Goal: Navigation & Orientation: Find specific page/section

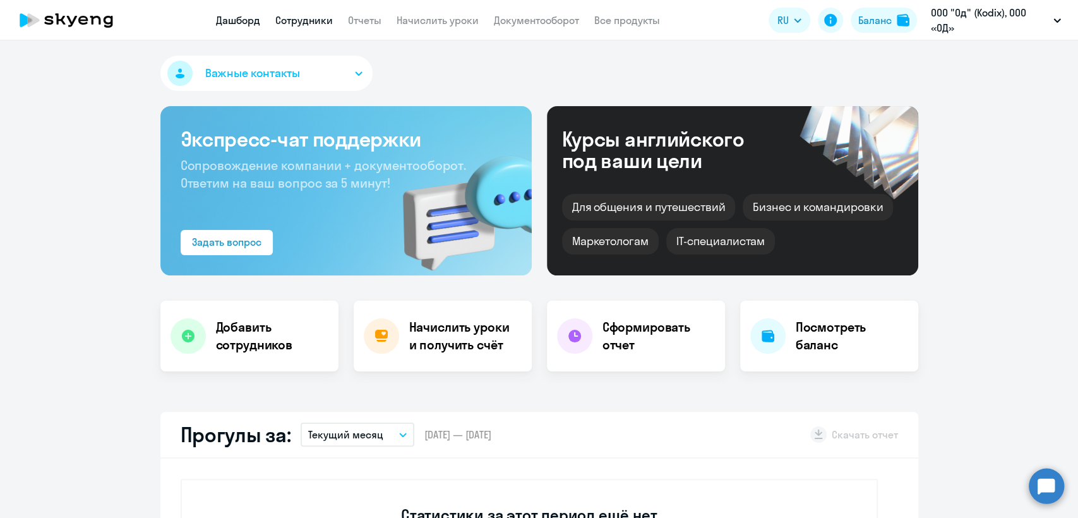
click at [317, 21] on link "Сотрудники" at bounding box center [303, 20] width 57 height 13
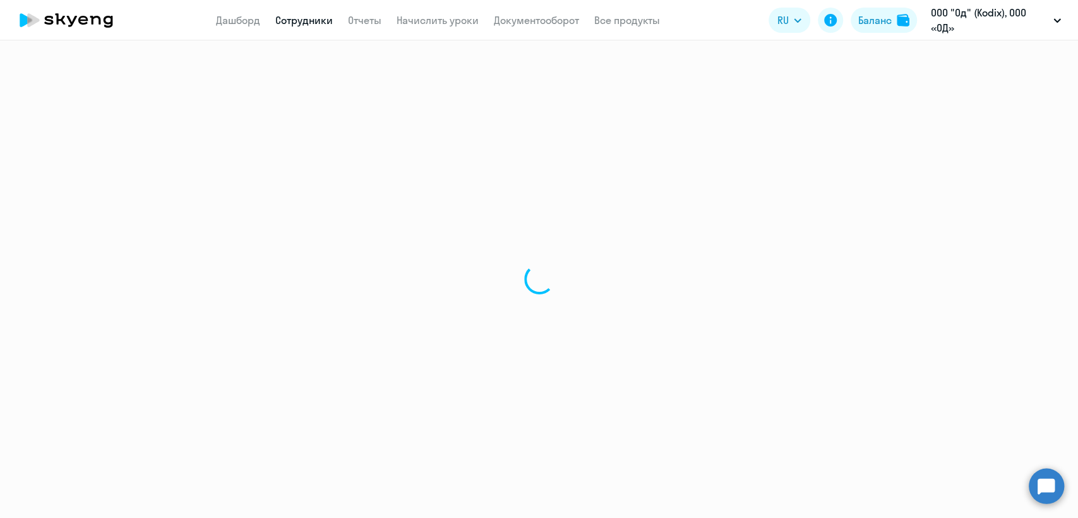
select select "30"
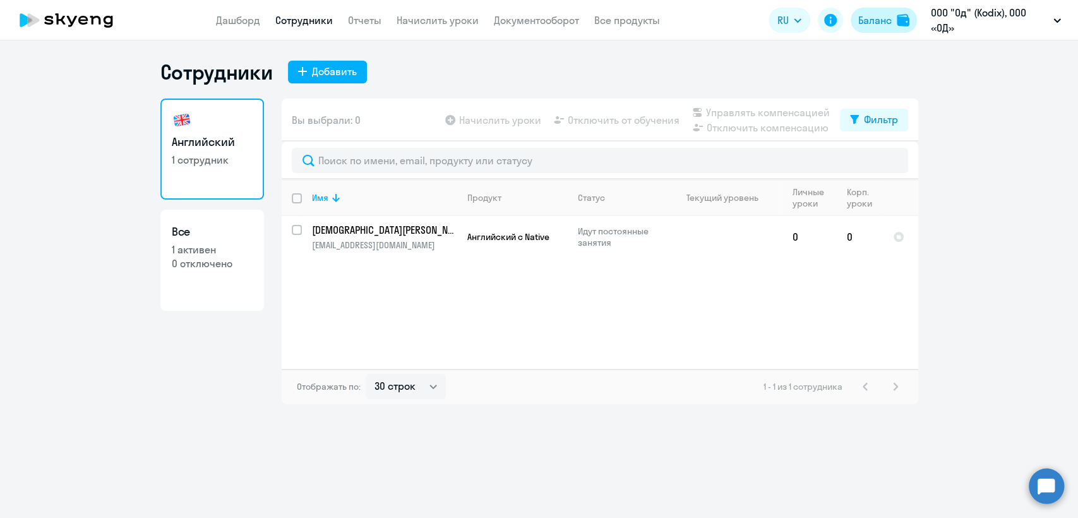
click at [874, 16] on div "Баланс" at bounding box center [874, 20] width 33 height 15
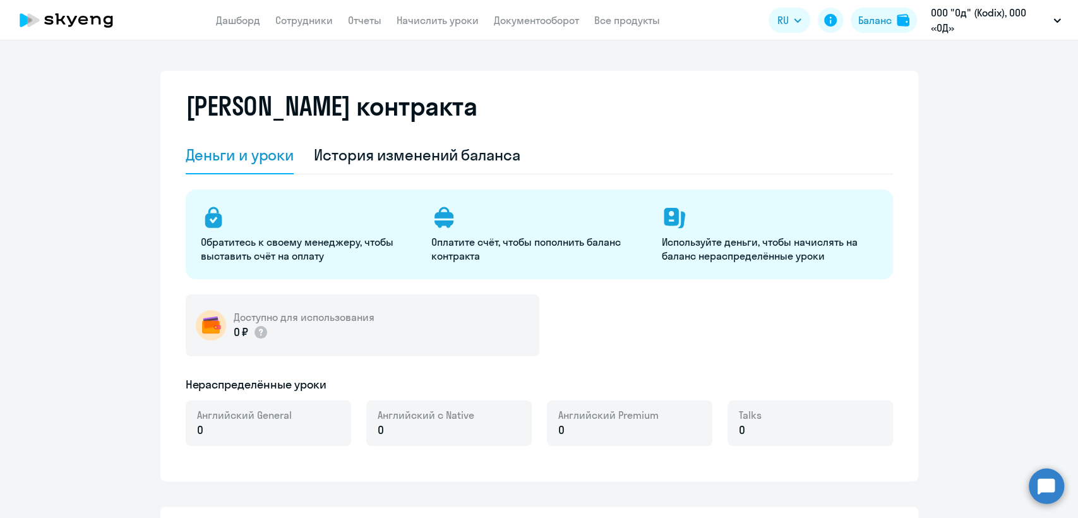
select select "english_adult_not_native_speaker"
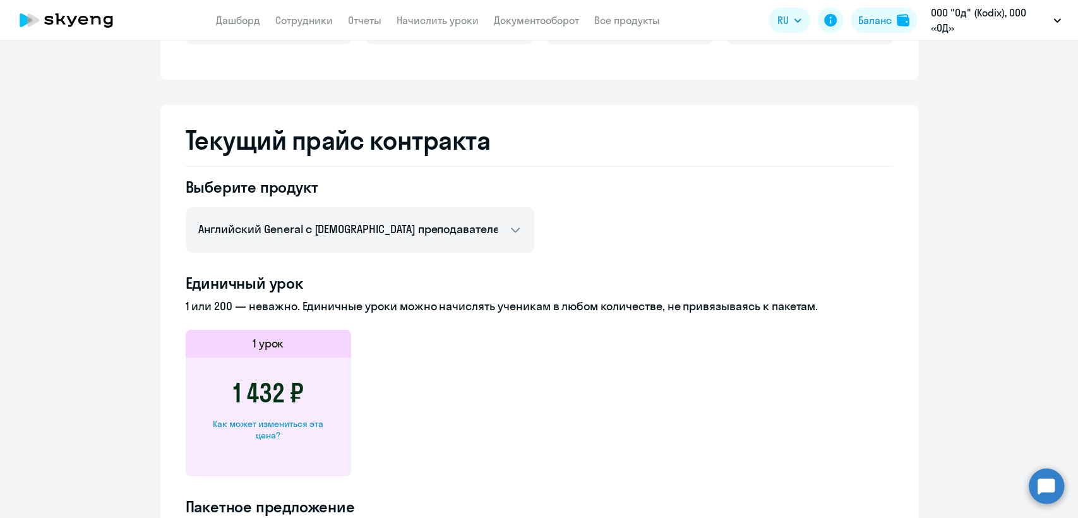
scroll to position [561, 0]
